Goal: Information Seeking & Learning: Learn about a topic

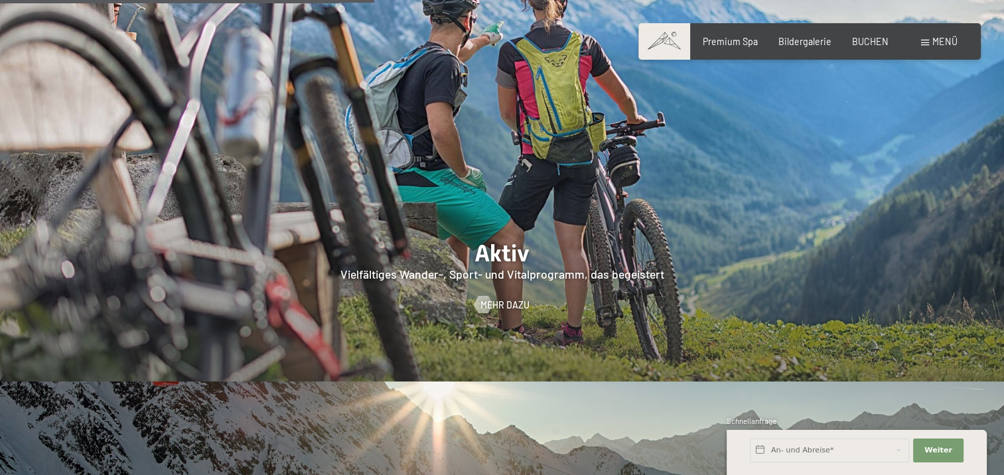
scroll to position [2432, 0]
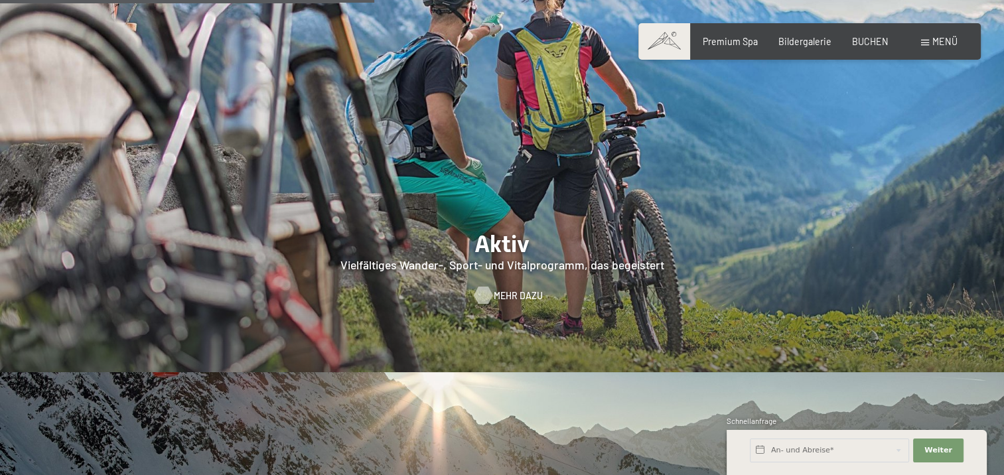
click at [509, 289] on span "Mehr dazu" at bounding box center [518, 295] width 49 height 13
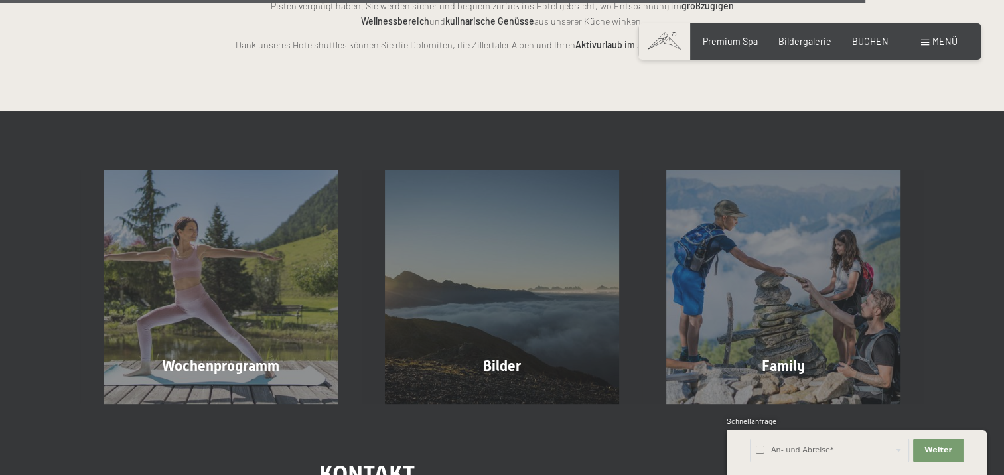
scroll to position [2945, 0]
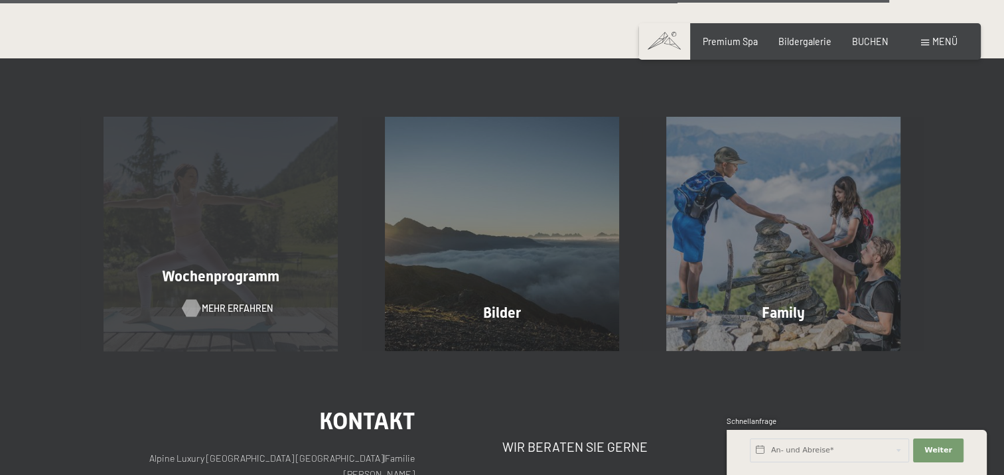
click at [231, 302] on span "Mehr erfahren" at bounding box center [237, 308] width 71 height 13
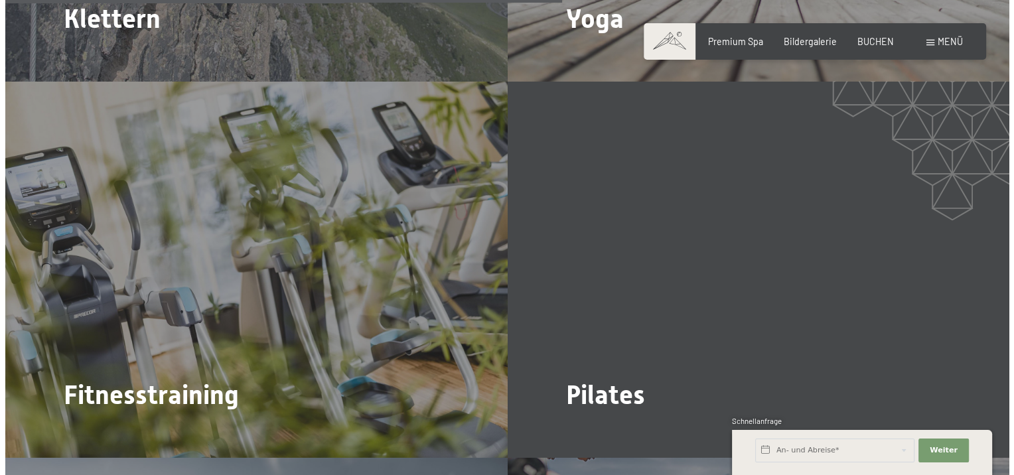
scroll to position [2932, 0]
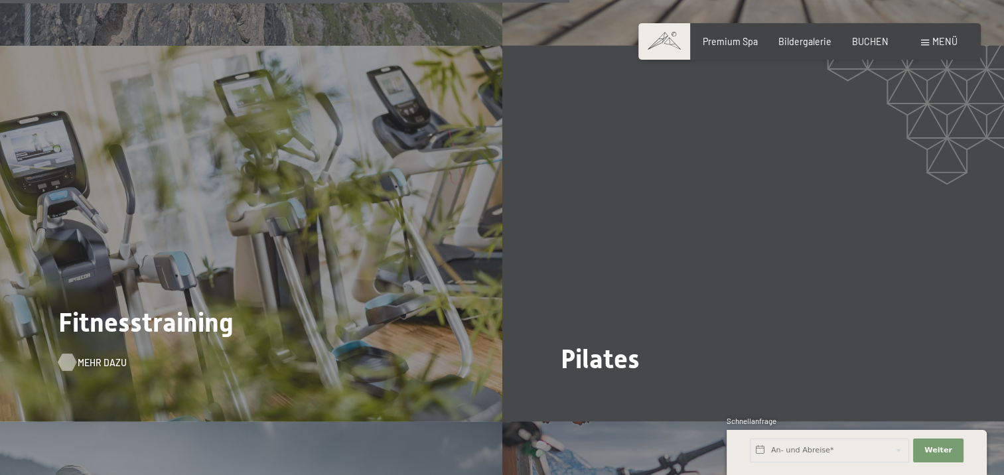
click at [96, 356] on span "Mehr dazu" at bounding box center [102, 362] width 49 height 13
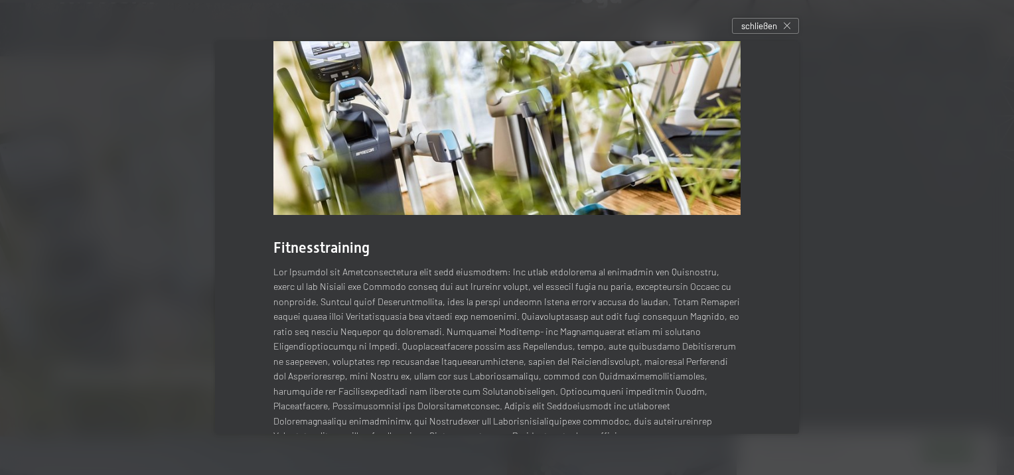
scroll to position [88, 0]
